Goal: Information Seeking & Learning: Learn about a topic

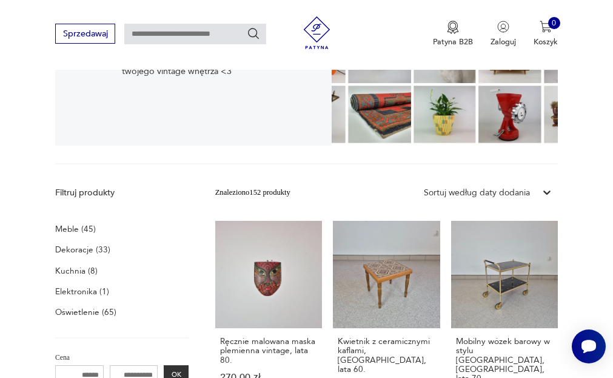
click at [200, 32] on input "text" at bounding box center [195, 34] width 142 height 21
type input "*********"
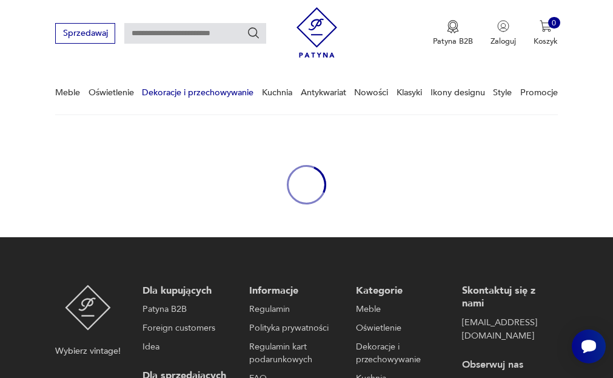
type input "*********"
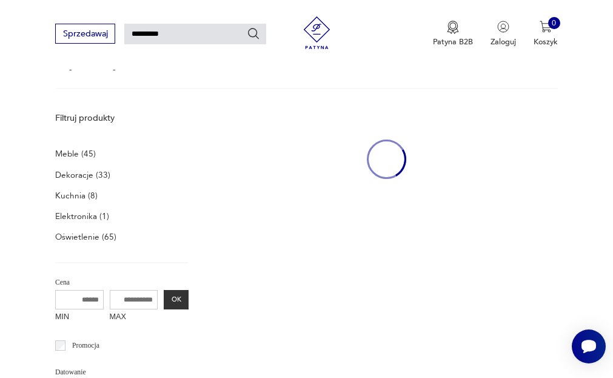
scroll to position [108, 0]
